Goal: Information Seeking & Learning: Learn about a topic

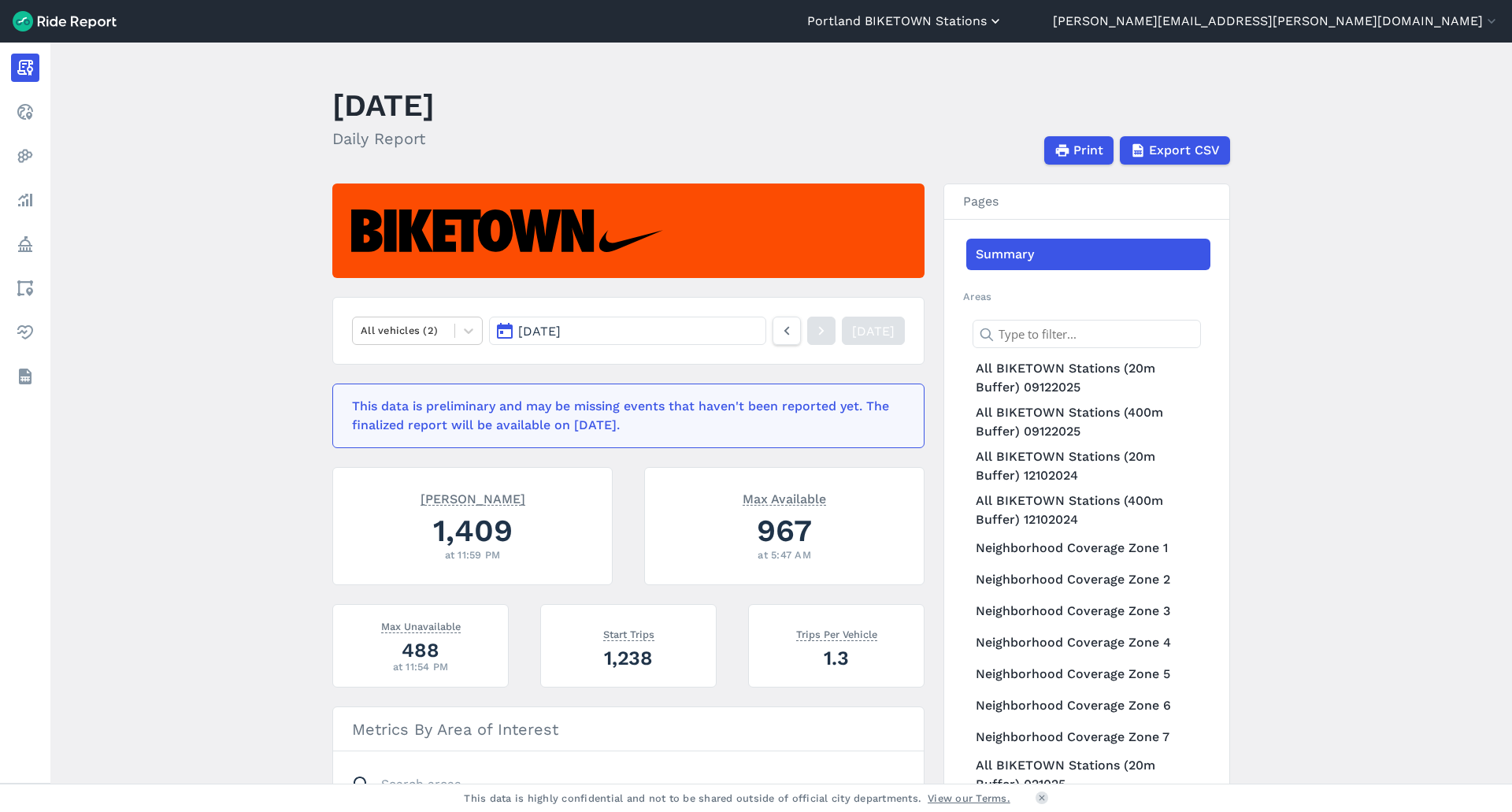
click at [1004, 16] on button "Portland BIKETOWN Stations" at bounding box center [905, 21] width 196 height 19
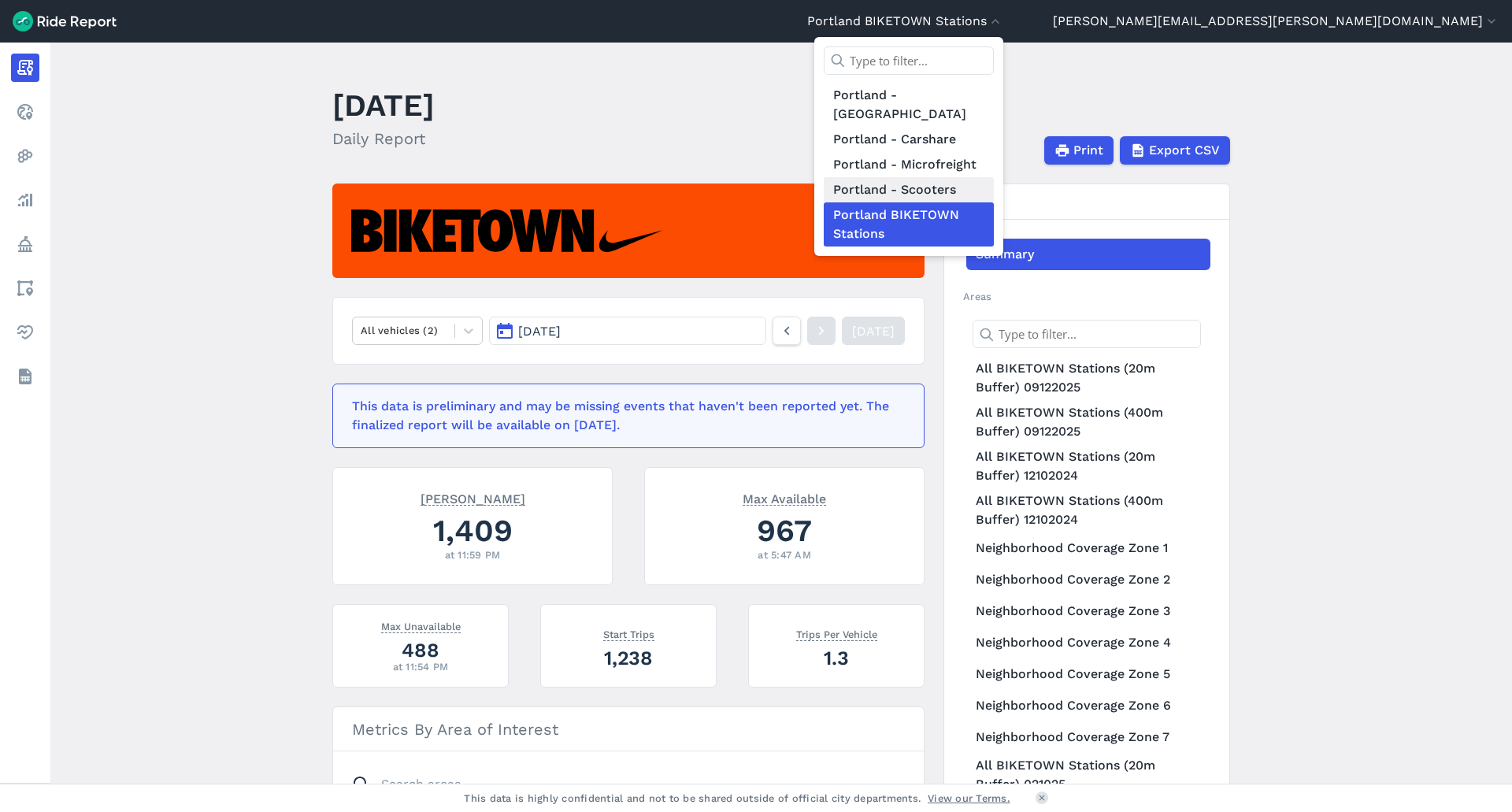
click at [994, 177] on link "Portland - Scooters" at bounding box center [909, 190] width 170 height 25
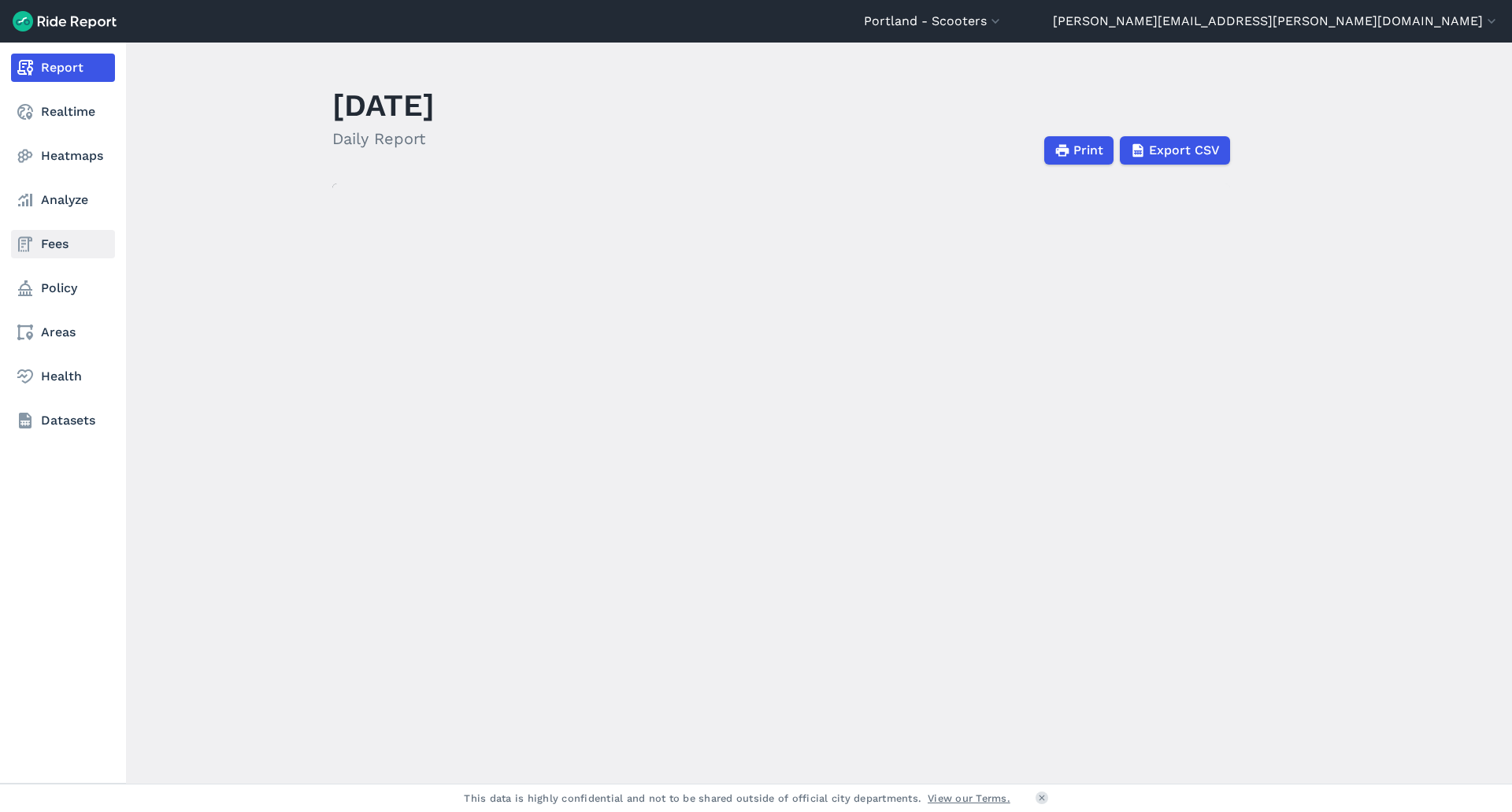
click at [57, 247] on link "Fees" at bounding box center [63, 244] width 104 height 29
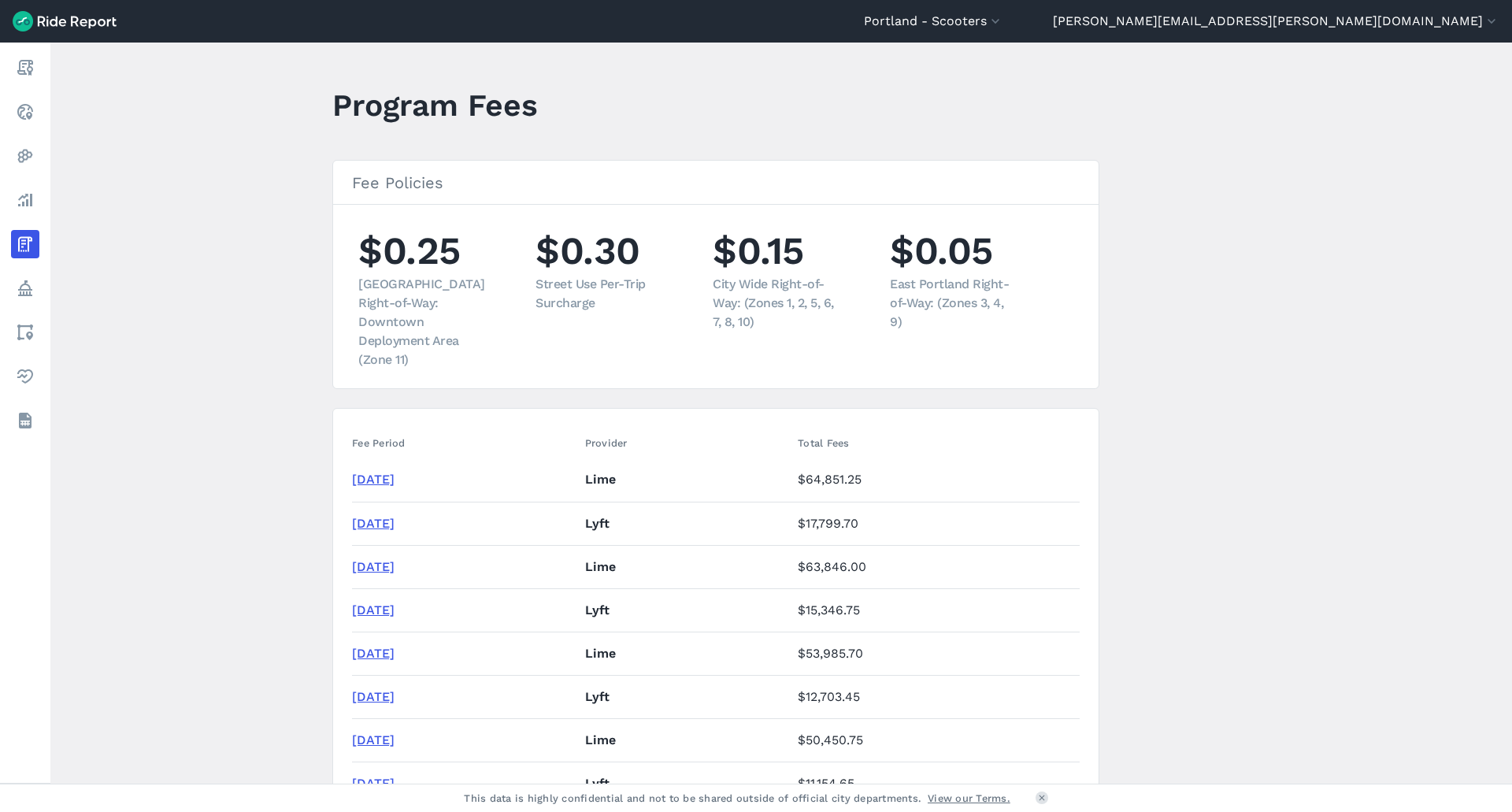
click at [84, 9] on header "Portland - Scooters [GEOGRAPHIC_DATA] - [GEOGRAPHIC_DATA] [GEOGRAPHIC_DATA] - […" at bounding box center [756, 21] width 1512 height 43
click at [88, 22] on img at bounding box center [64, 21] width 104 height 21
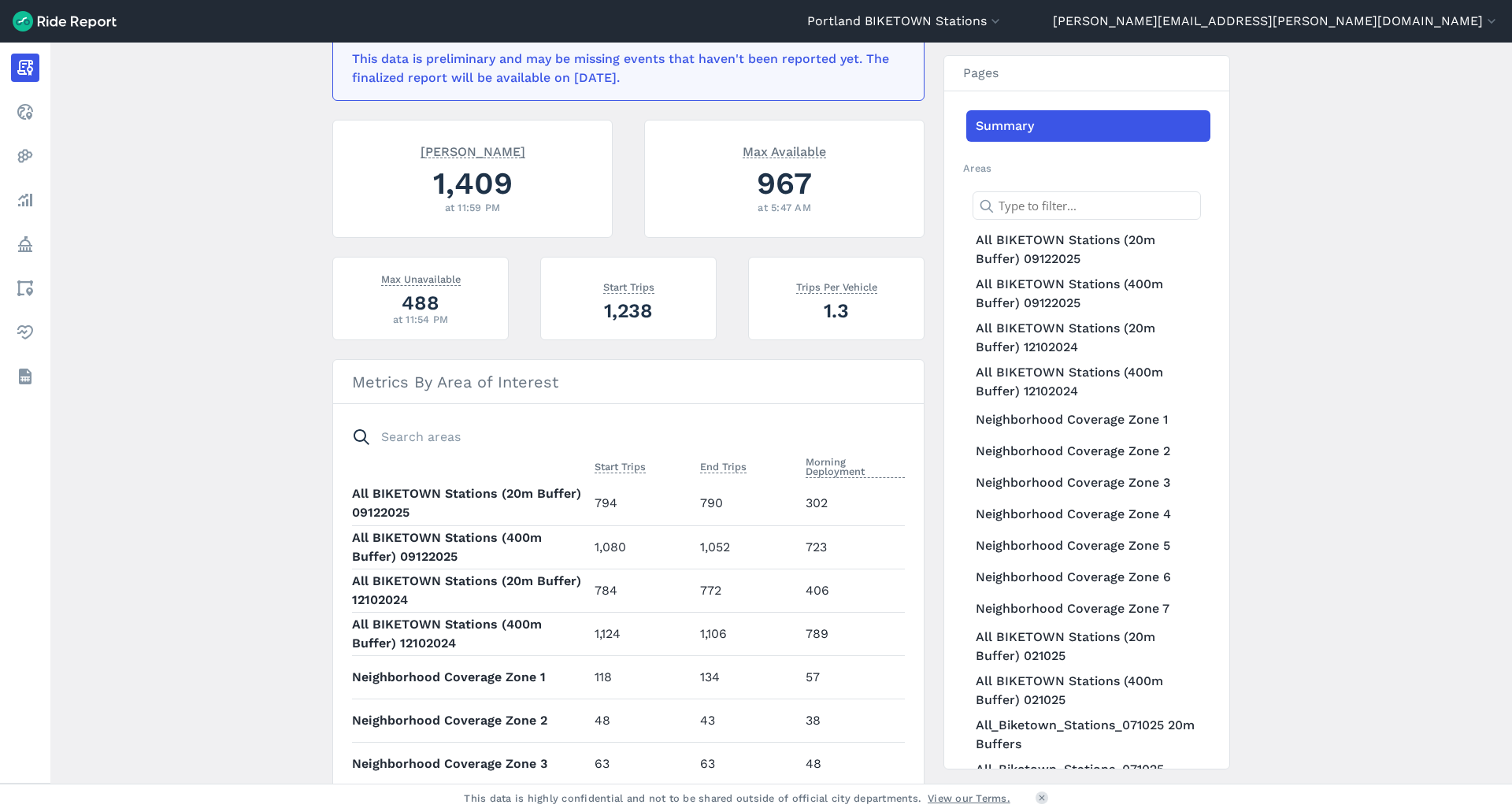
scroll to position [394, 0]
